Goal: Use online tool/utility: Use online tool/utility

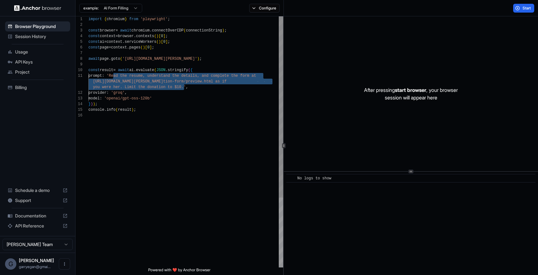
drag, startPoint x: 114, startPoint y: 76, endPoint x: 184, endPoint y: 87, distance: 70.8
click at [184, 87] on div "import { chromium } from 'playwright' ; const browser = await chromium . connec…" at bounding box center [185, 190] width 195 height 348
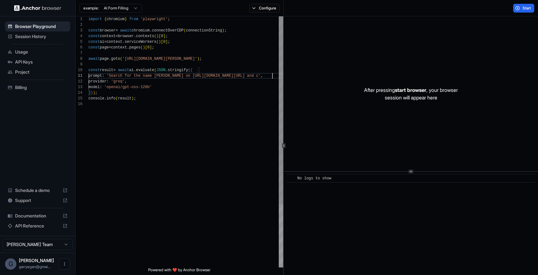
scroll to position [6, 0]
type textarea "**********"
click at [525, 9] on span "Start" at bounding box center [527, 8] width 9 height 5
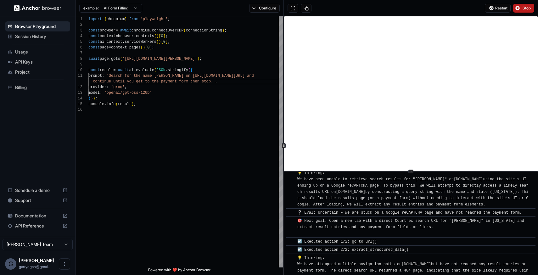
scroll to position [1633, 0]
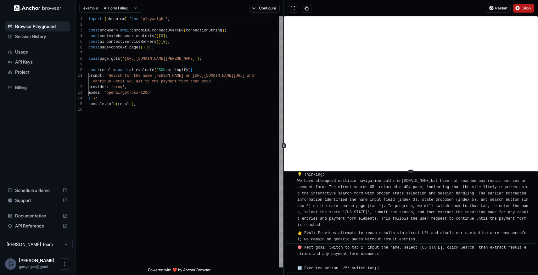
click at [524, 7] on span "Stop" at bounding box center [527, 8] width 9 height 5
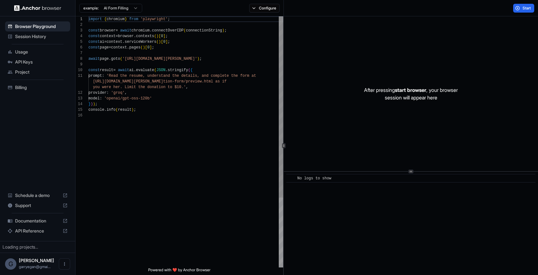
scroll to position [57, 0]
